Goal: Task Accomplishment & Management: Use online tool/utility

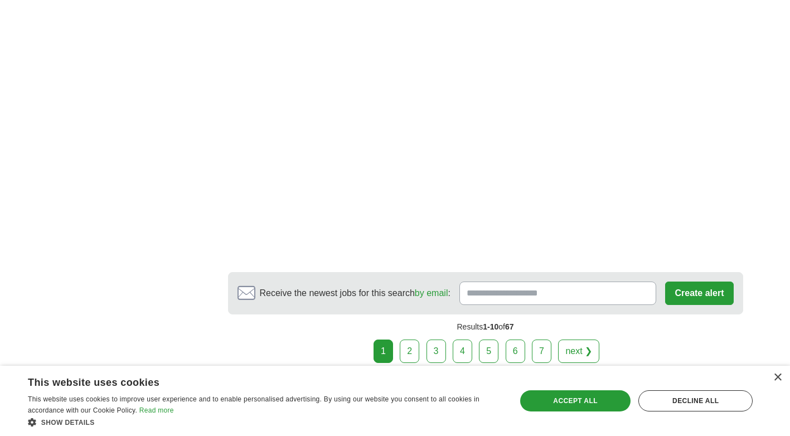
scroll to position [1784, 0]
click at [412, 339] on link "2" at bounding box center [410, 350] width 20 height 23
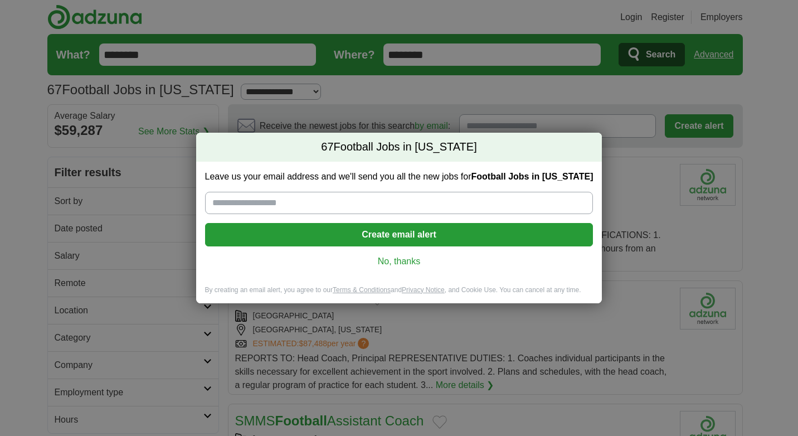
click at [406, 263] on link "No, thanks" at bounding box center [399, 261] width 371 height 12
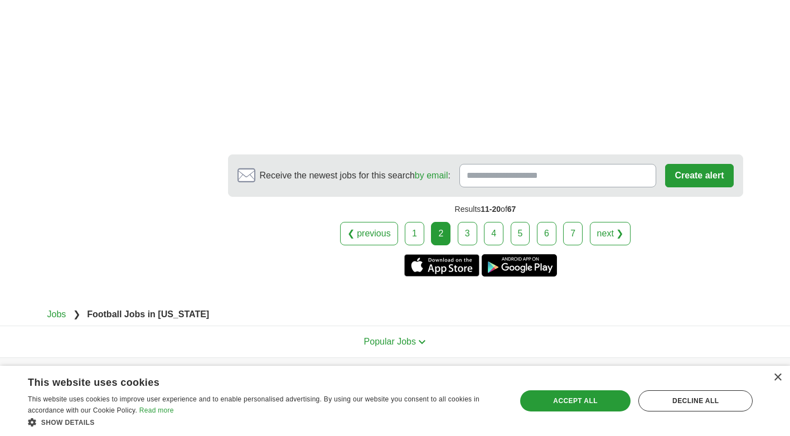
scroll to position [1840, 0]
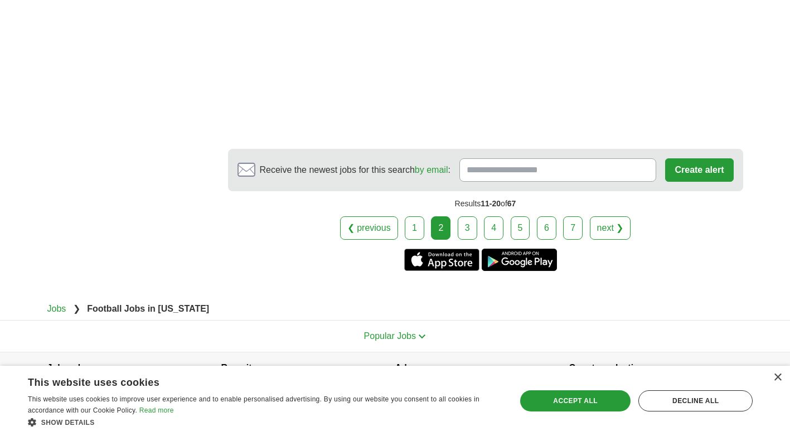
click at [462, 229] on link "3" at bounding box center [468, 227] width 20 height 23
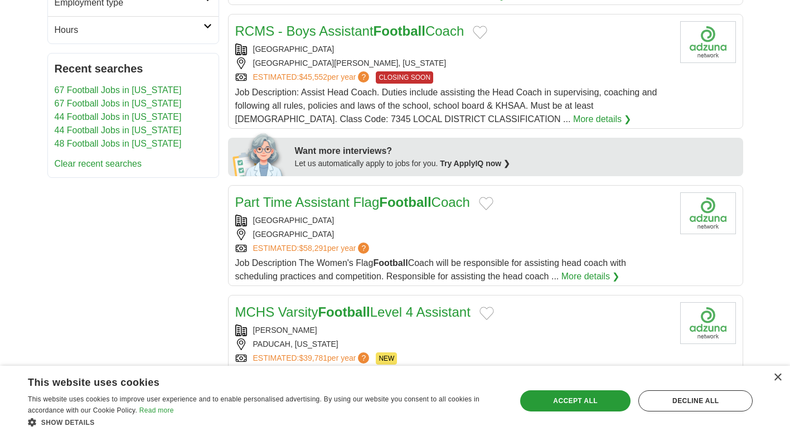
scroll to position [390, 0]
click at [583, 276] on link "More details ❯" at bounding box center [590, 275] width 59 height 13
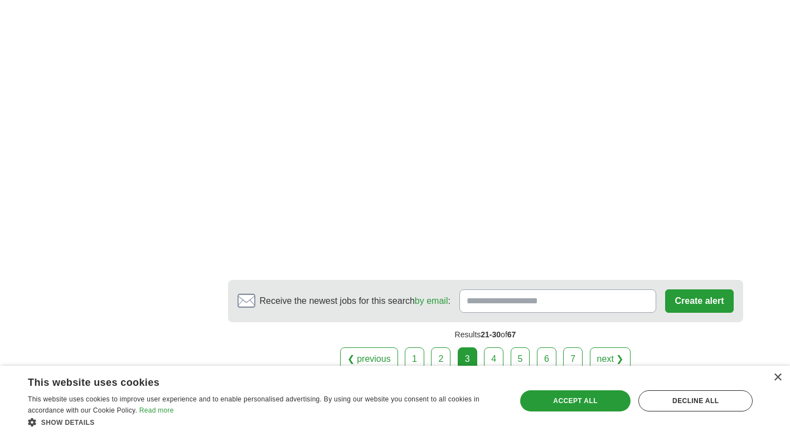
scroll to position [1784, 0]
click at [492, 356] on link "4" at bounding box center [494, 356] width 20 height 23
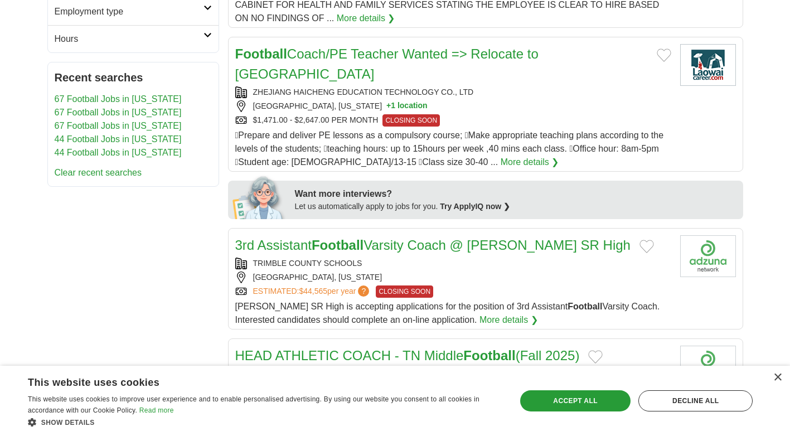
scroll to position [390, 0]
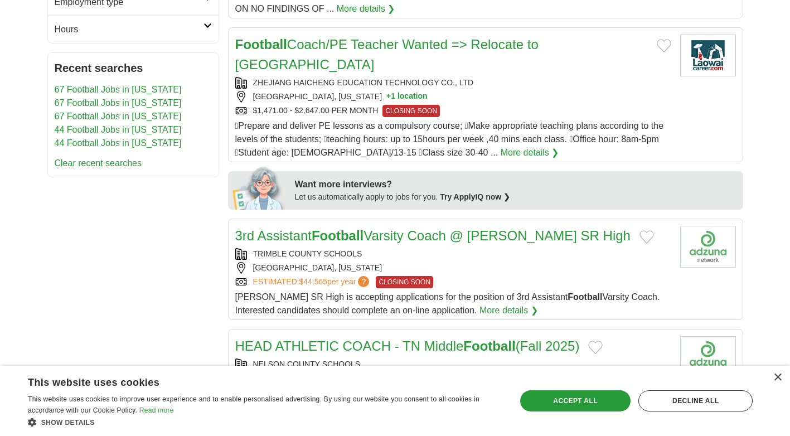
click at [479, 304] on link "More details ❯" at bounding box center [508, 310] width 59 height 13
